Goal: Complete application form

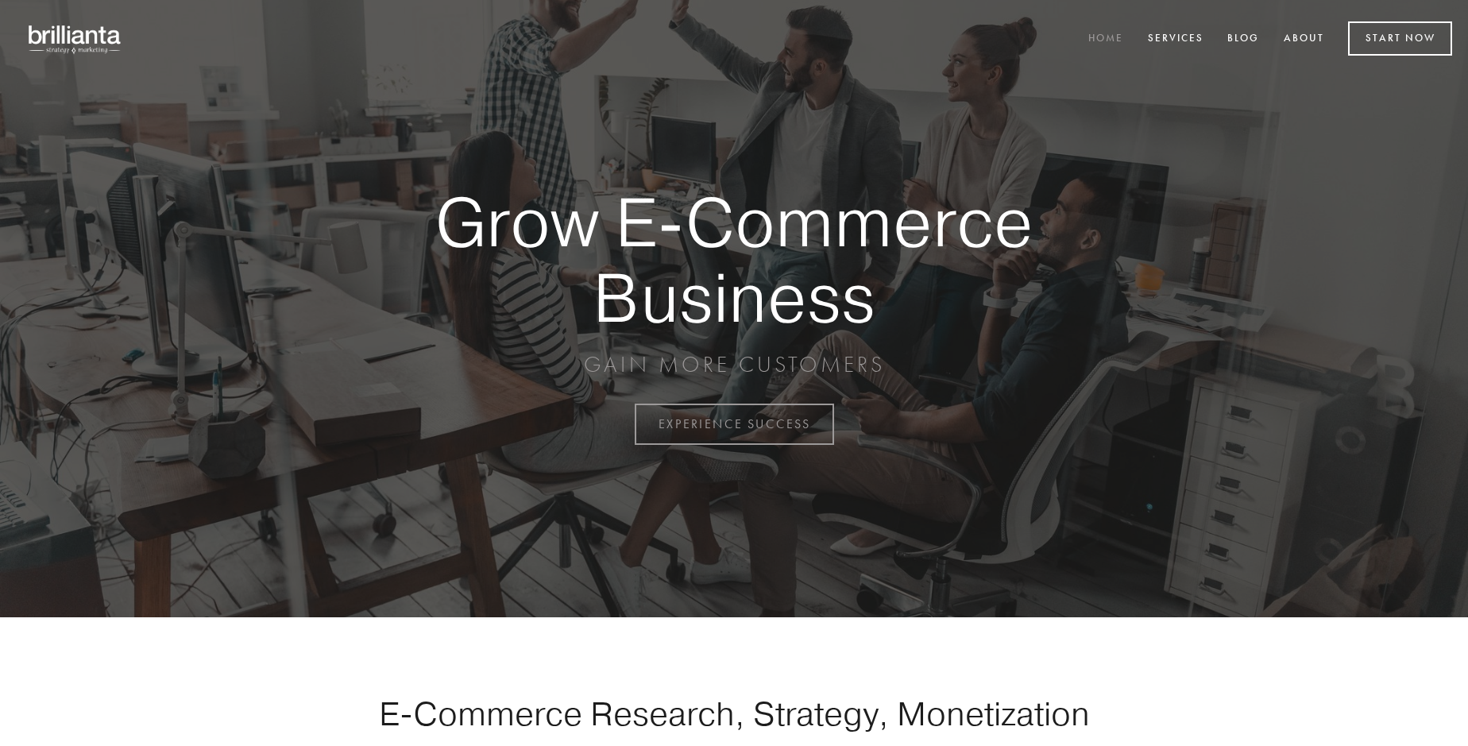
scroll to position [4163, 0]
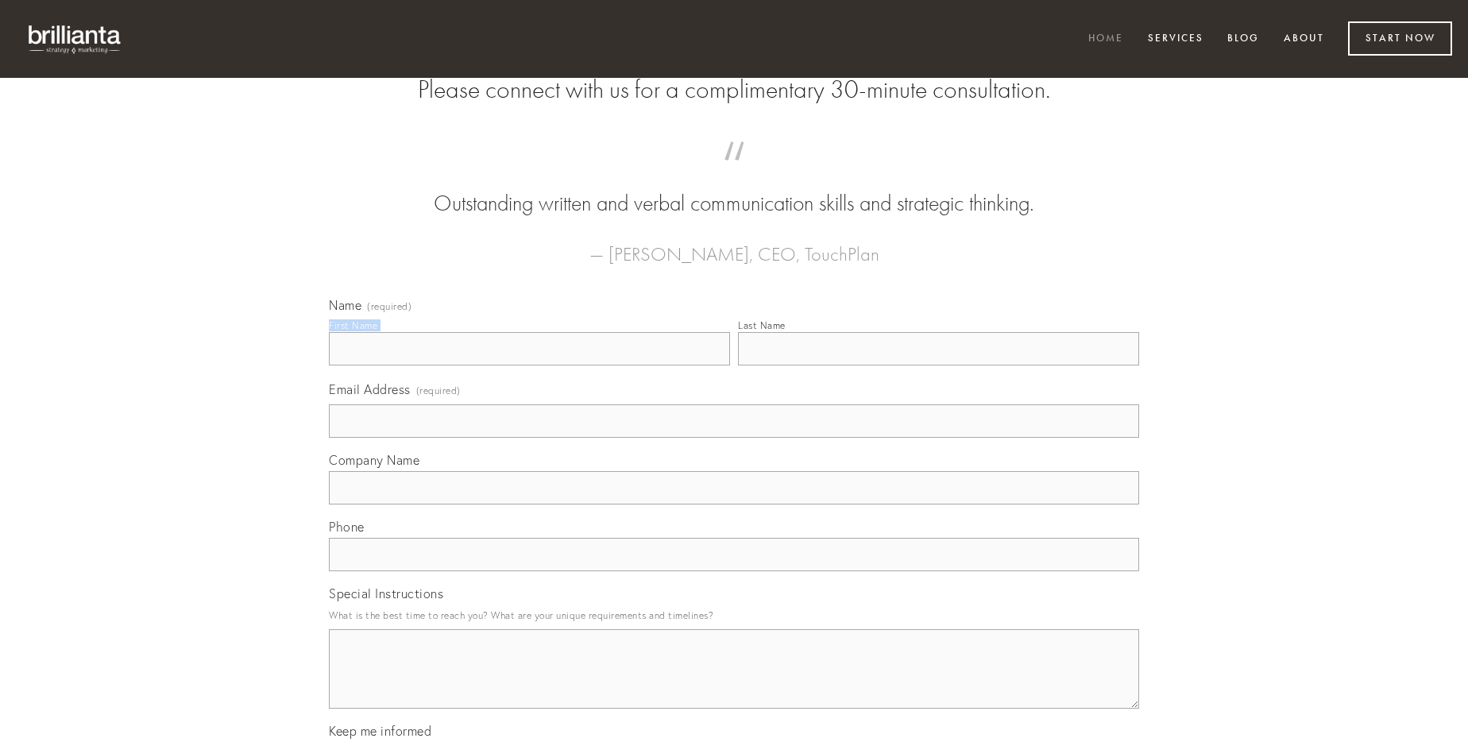
type input "[PERSON_NAME]"
click at [938, 365] on input "Last Name" at bounding box center [938, 348] width 401 height 33
type input "[PERSON_NAME]"
click at [734, 438] on input "Email Address (required)" at bounding box center [734, 420] width 810 height 33
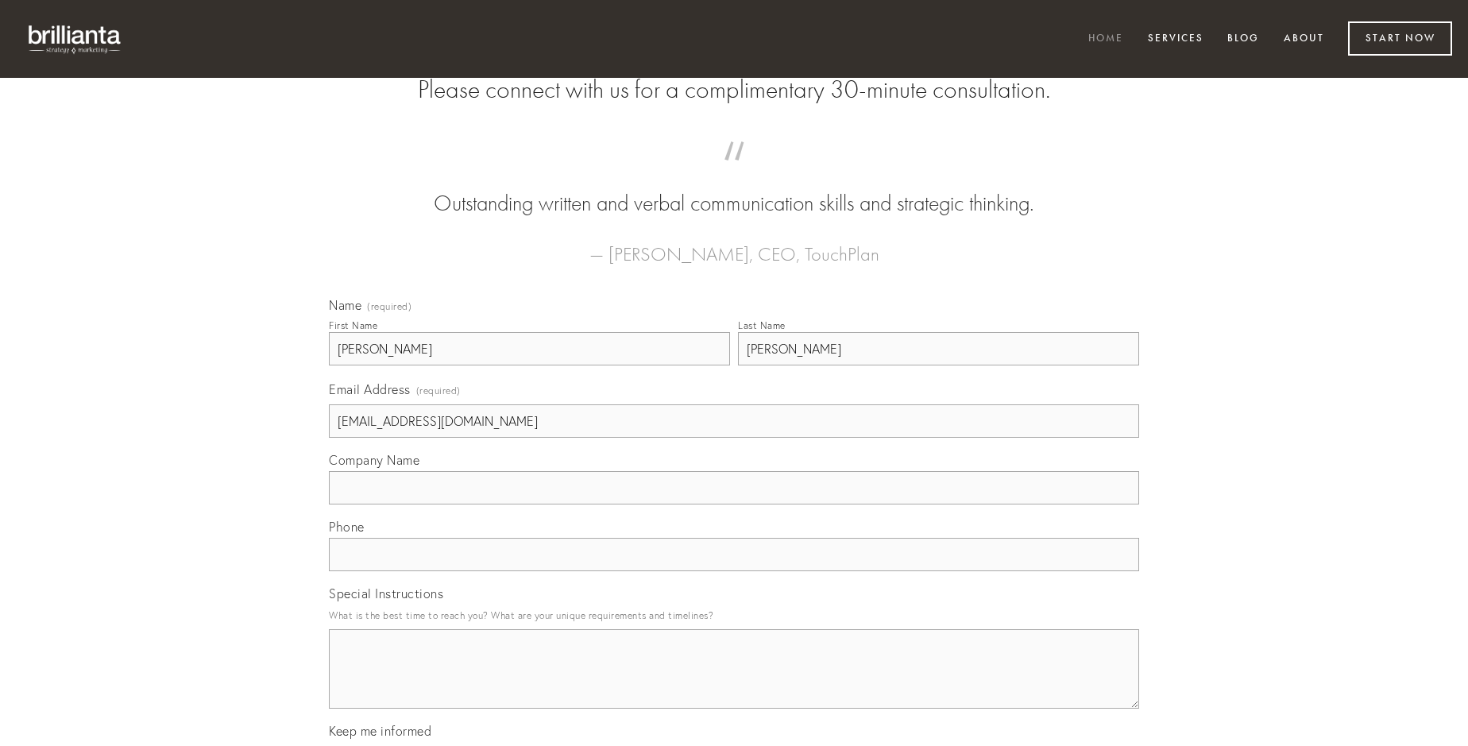
type input "[EMAIL_ADDRESS][DOMAIN_NAME]"
click at [734, 504] on input "Company Name" at bounding box center [734, 487] width 810 height 33
type input "verumtamen"
click at [734, 571] on input "text" at bounding box center [734, 554] width 810 height 33
click at [734, 683] on textarea "Special Instructions" at bounding box center [734, 668] width 810 height 79
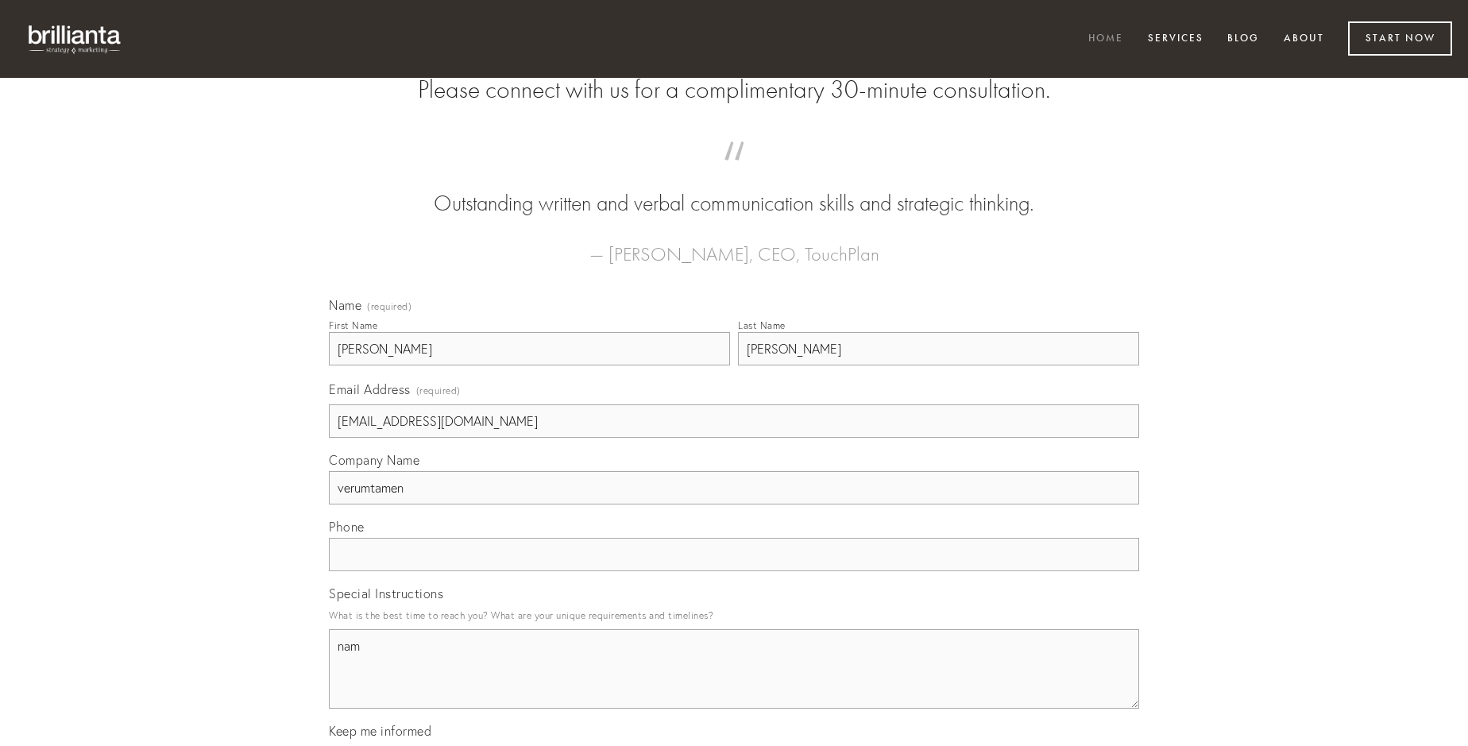
type textarea "nam"
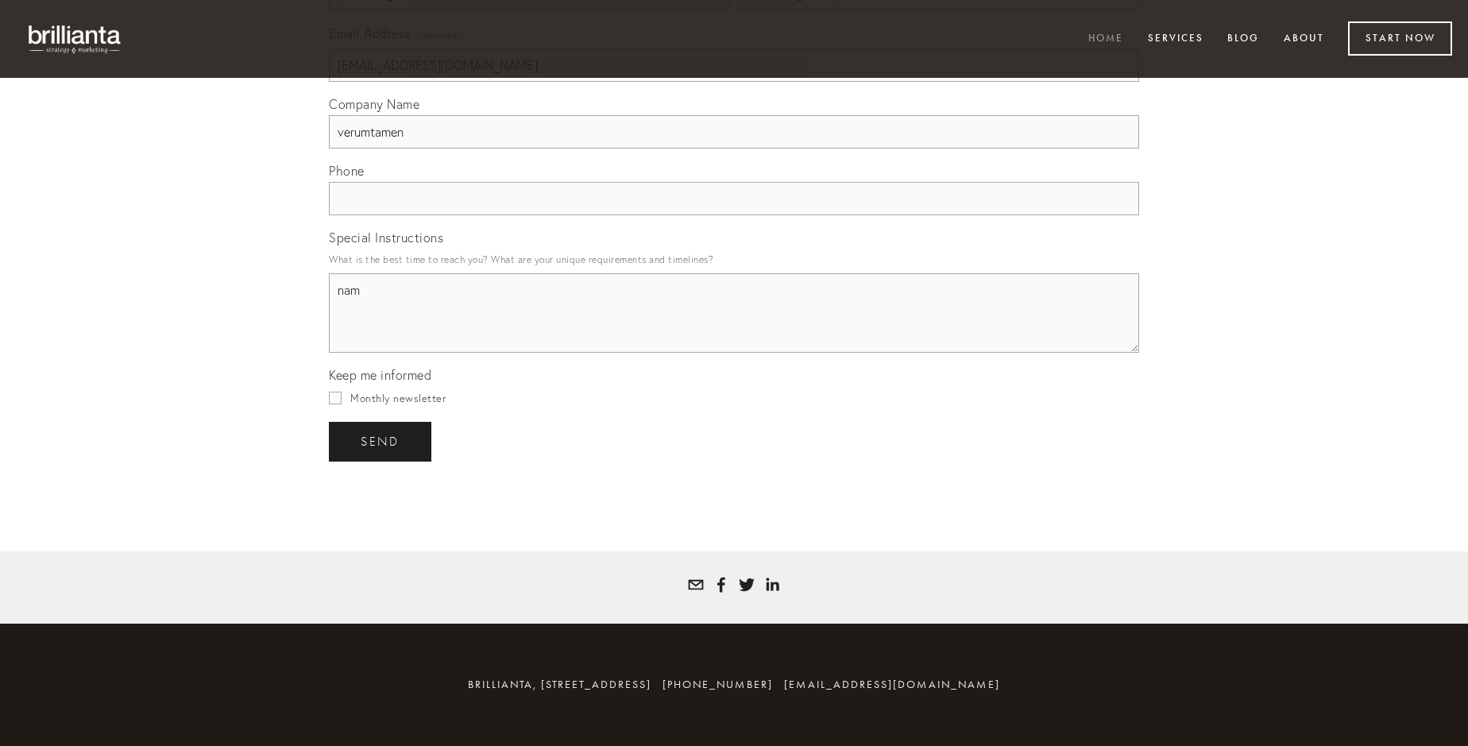
click at [381, 441] on span "send" at bounding box center [380, 441] width 39 height 14
